Goal: Information Seeking & Learning: Find specific fact

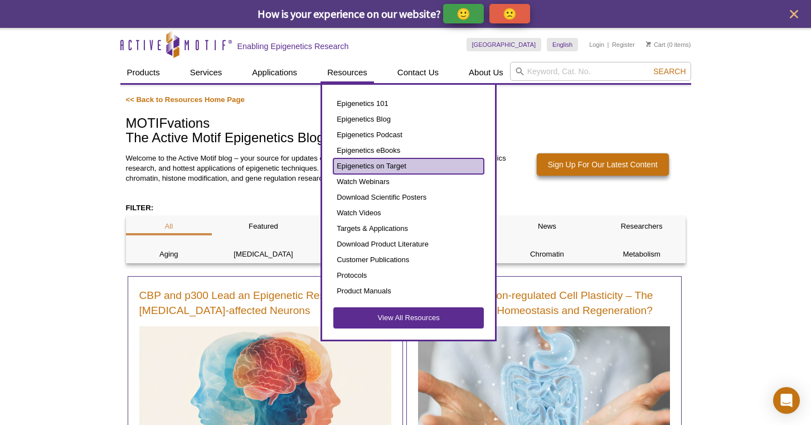
click at [403, 166] on link "Epigenetics on Target" at bounding box center [408, 166] width 150 height 16
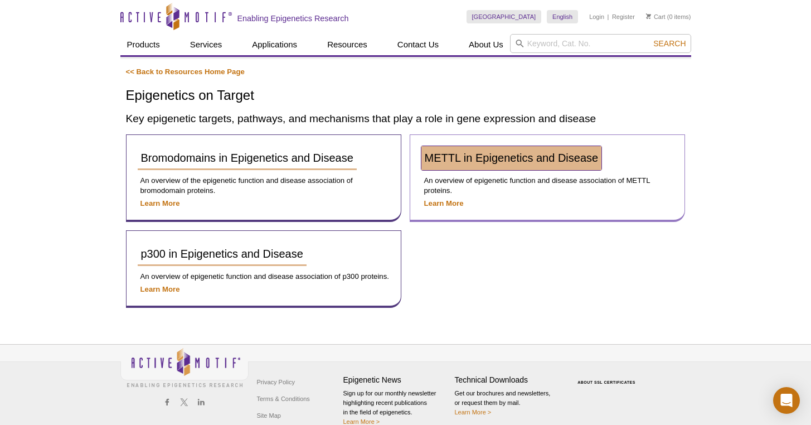
click at [497, 152] on span "METTL in Epigenetics and Disease" at bounding box center [512, 158] width 174 height 12
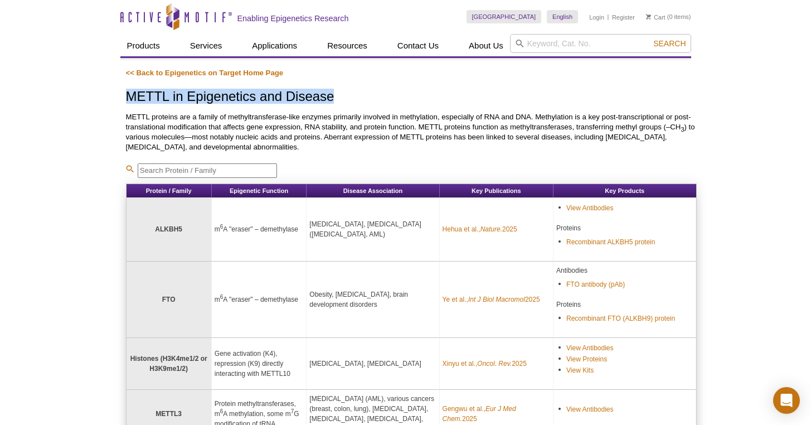
drag, startPoint x: 145, startPoint y: 100, endPoint x: 389, endPoint y: 100, distance: 243.5
click at [389, 100] on div "Active Motif Logo Enabling Epigenetics Research 0 Search Skip to content Active…" at bounding box center [405, 398] width 811 height 797
copy h1 "METTL in Epigenetics and Disease"
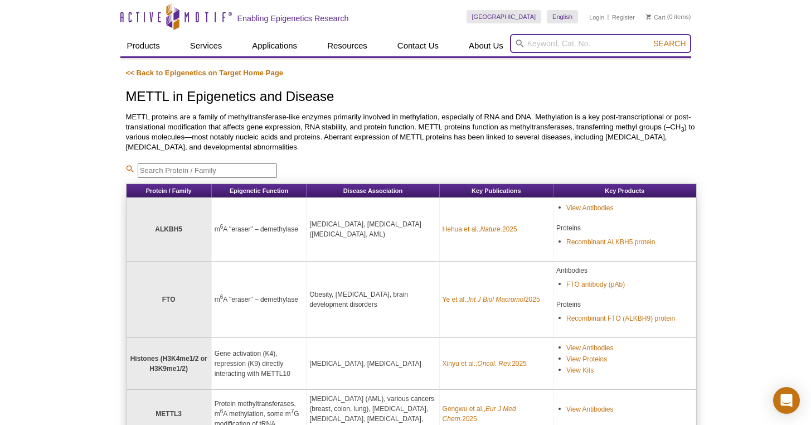
click at [597, 40] on input "search" at bounding box center [600, 43] width 181 height 19
paste input "39133"
type input "39133"
click at [650, 38] on button "Search" at bounding box center [669, 43] width 39 height 10
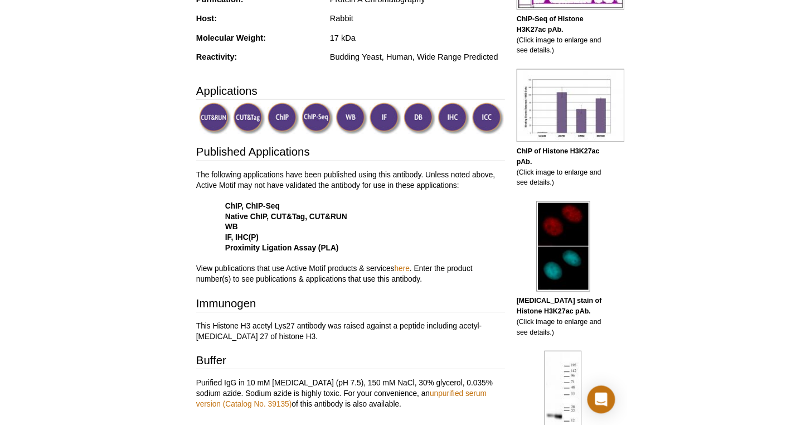
scroll to position [309, 0]
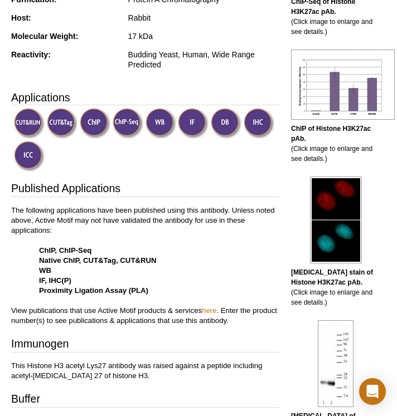
select select "[GEOGRAPHIC_DATA]"
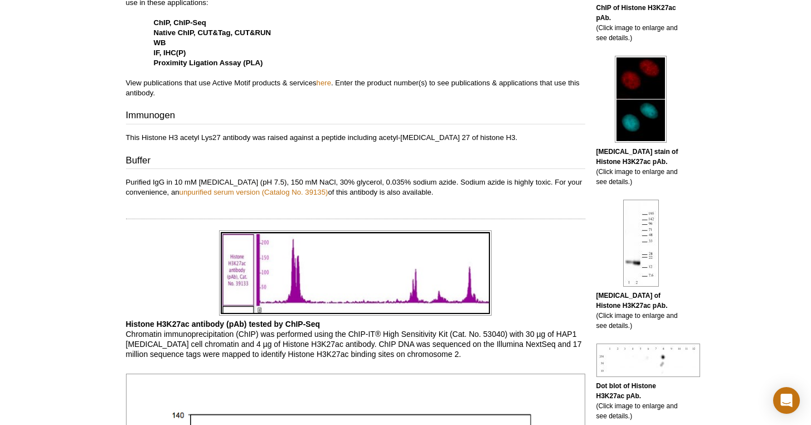
scroll to position [390, 0]
